Goal: Find specific page/section: Find specific page/section

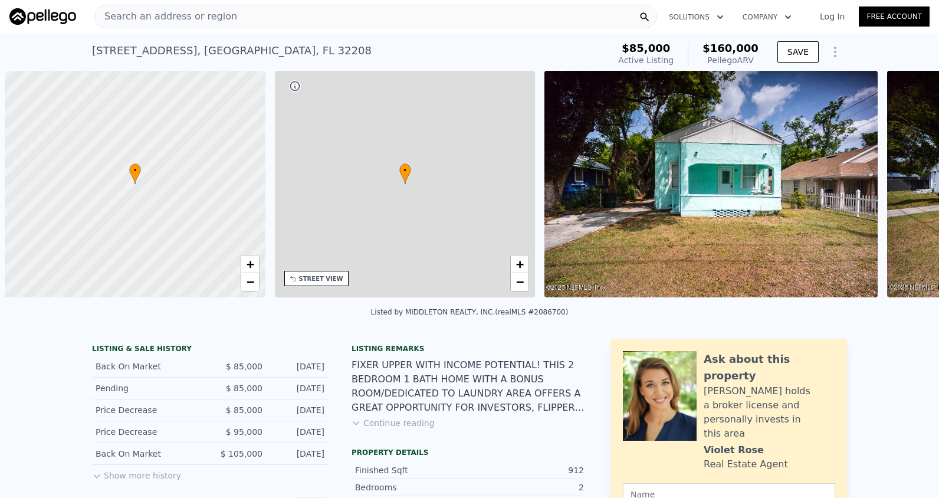
scroll to position [0, 5]
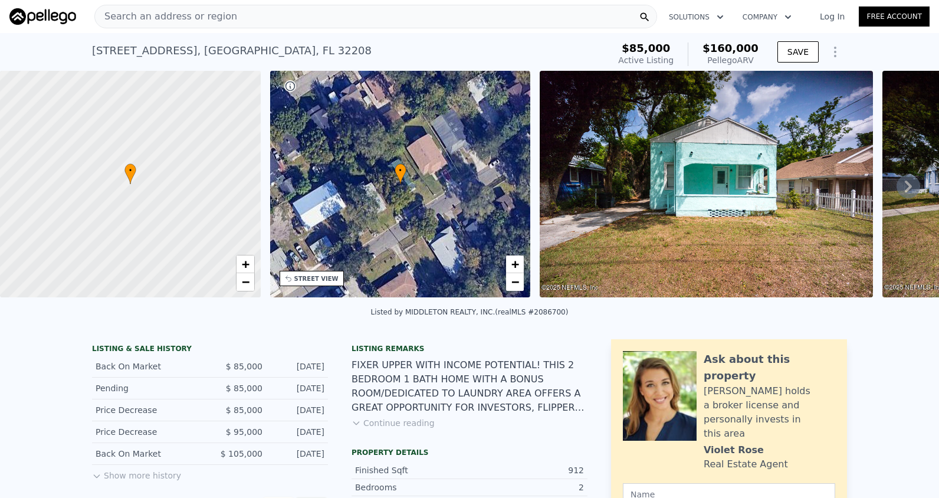
click at [230, 16] on div "Search an address or region" at bounding box center [375, 17] width 563 height 24
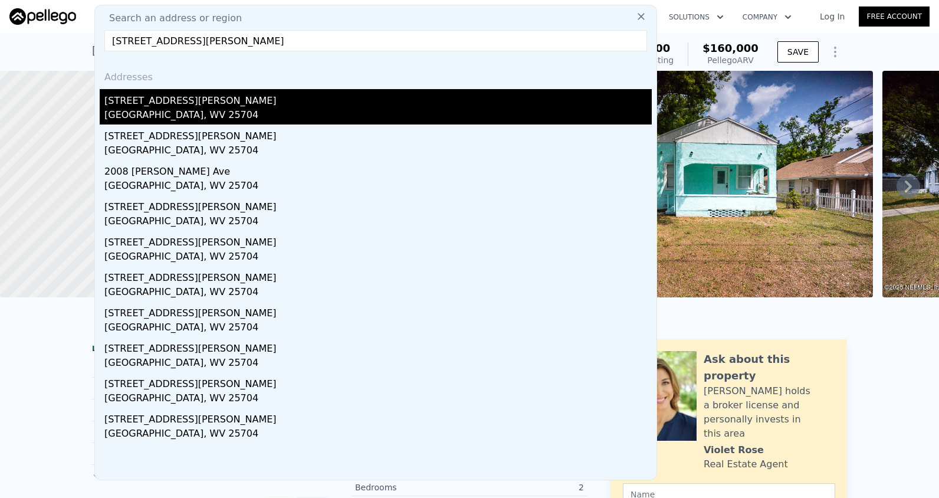
type input "1922 Adams Ave, Huntington, WV 25704"
click at [217, 112] on div "Huntington, WV 25704" at bounding box center [377, 116] width 547 height 17
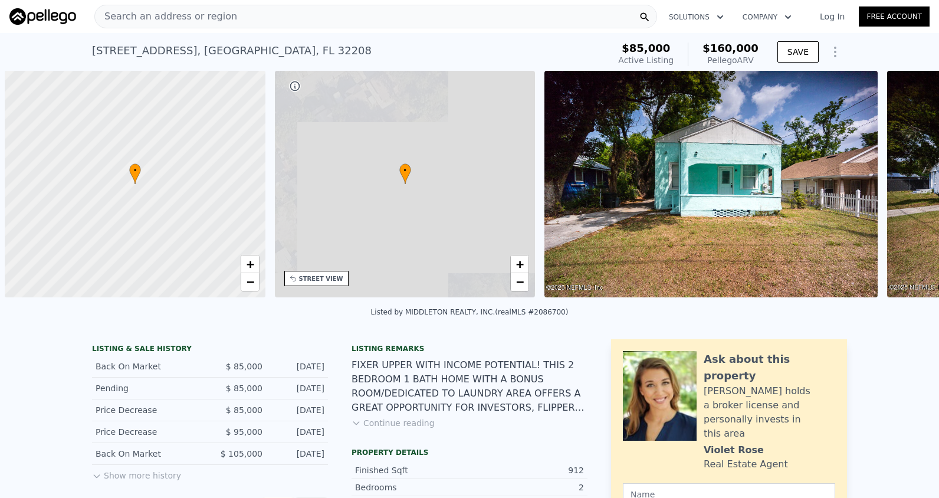
scroll to position [0, 5]
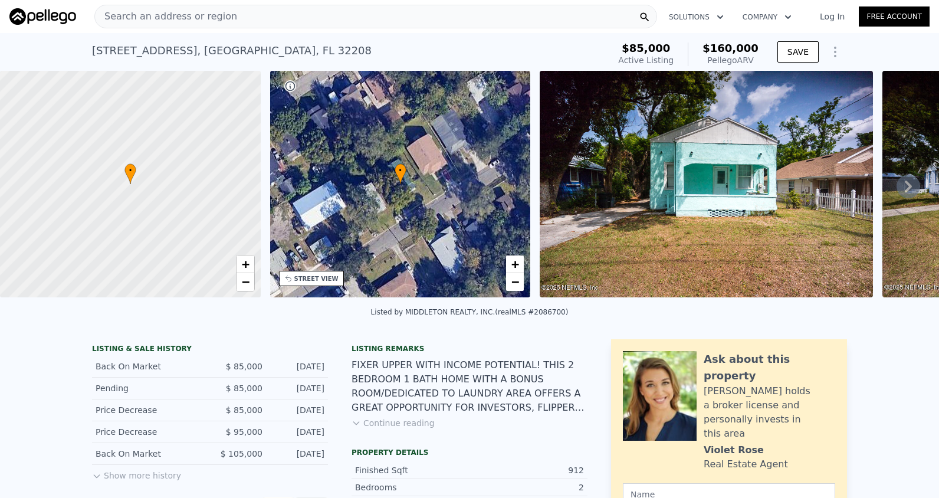
click at [221, 18] on div "Search an address or region" at bounding box center [375, 17] width 563 height 24
